Goal: Task Accomplishment & Management: Manage account settings

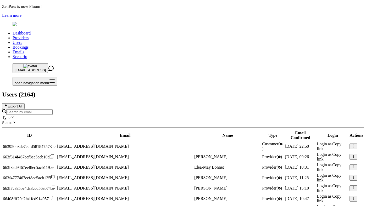
click at [136, 109] on div at bounding box center [183, 112] width 362 height 6
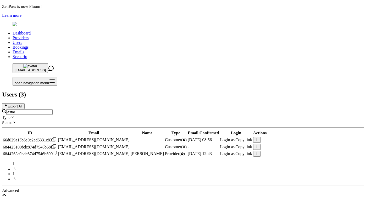
type input "estar"
click at [235, 152] on span "Login as" at bounding box center [227, 154] width 15 height 4
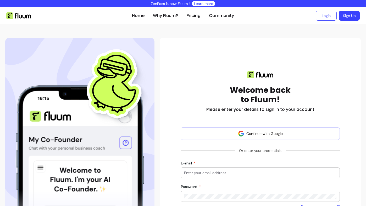
click at [181, 33] on div "Welcome back to Fluum! Please enter your details to sign in to your account Con…" at bounding box center [183, 157] width 366 height 250
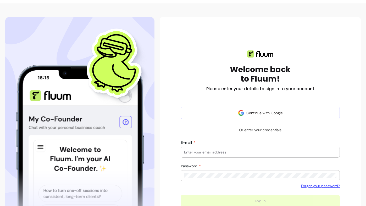
scroll to position [76, 0]
